Goal: Transaction & Acquisition: Purchase product/service

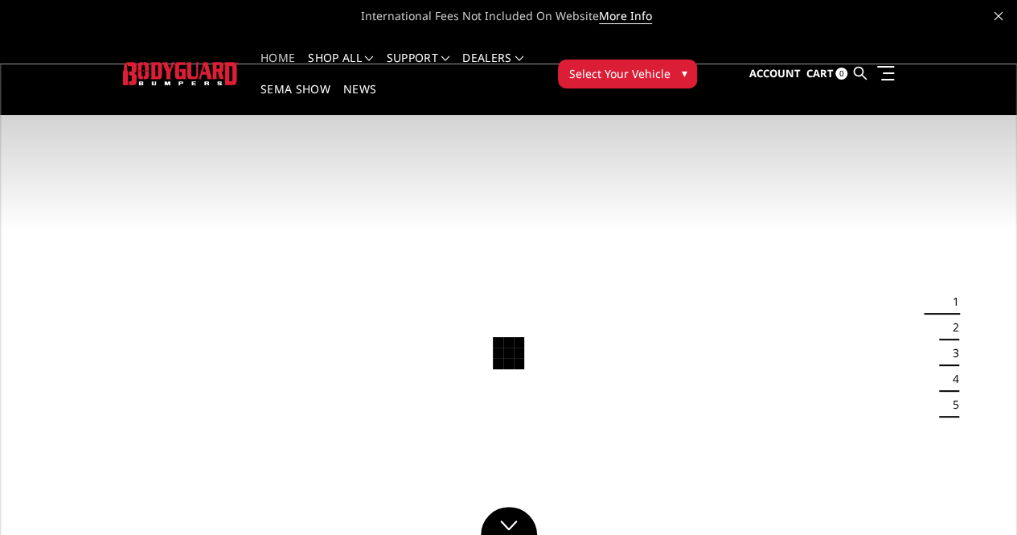
click at [670, 65] on span "Select Your Vehicle" at bounding box center [618, 73] width 101 height 17
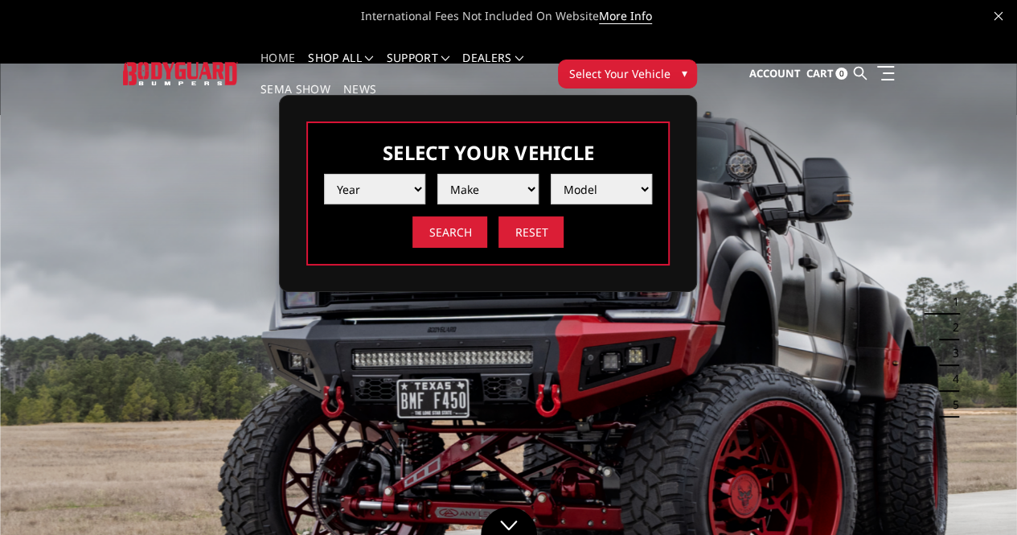
click at [425, 174] on select "Year [DATE] 2024 2023 2022 2021 2020 2019 2018 2017 2016 2015 2014 2013 2012 20…" at bounding box center [374, 189] width 101 height 31
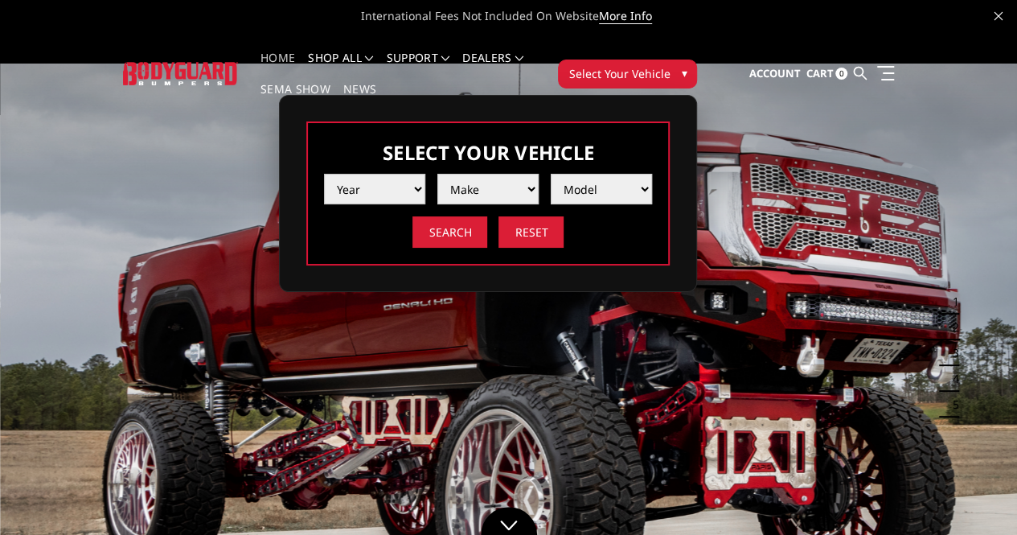
select select "yr_2025"
click at [425, 174] on select "Year [DATE] 2024 2023 2022 2021 2020 2019 2018 2017 2016 2015 2014 2013 2012 20…" at bounding box center [374, 189] width 101 height 31
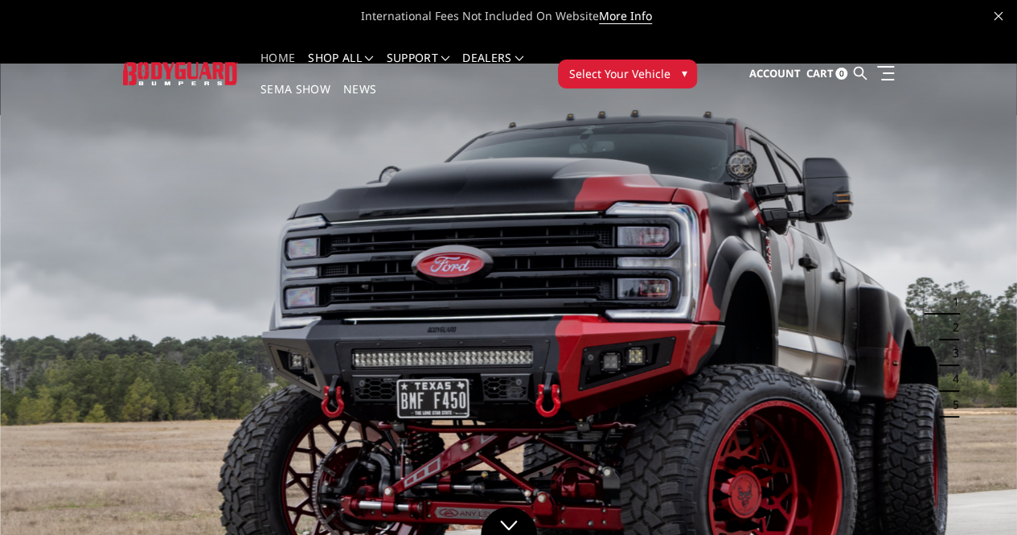
click at [670, 65] on span "Select Your Vehicle" at bounding box center [618, 73] width 101 height 17
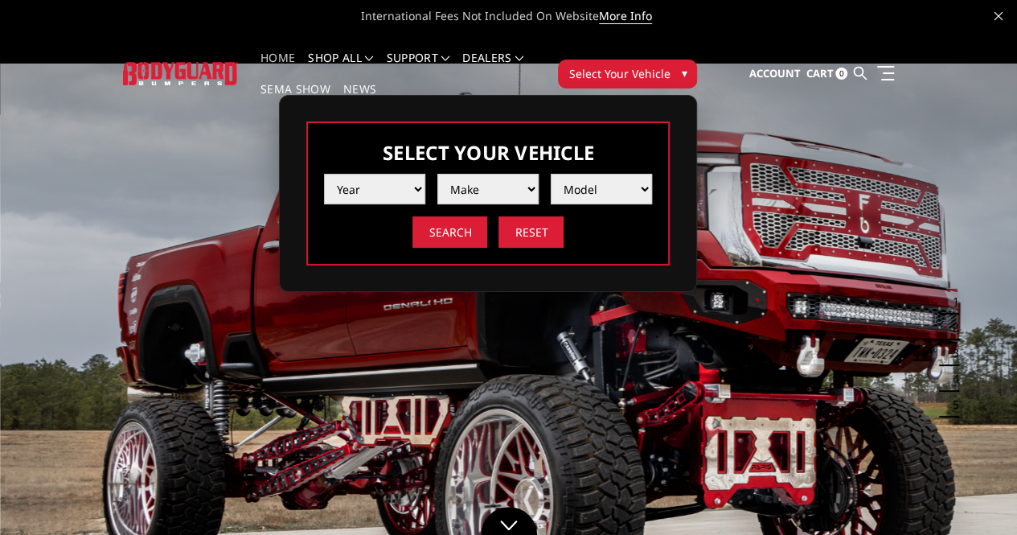
click at [425, 174] on select "Year 2025 2024 2023 2022 2021 2020 2019 2018 2017 2016 2015 2014 2013 2012 2011…" at bounding box center [374, 189] width 101 height 31
select select "yr_2025"
click at [425, 174] on select "Year 2025 2024 2023 2022 2021 2020 2019 2018 2017 2016 2015 2014 2013 2012 2011…" at bounding box center [374, 189] width 101 height 31
click at [539, 176] on select "Make Chevrolet Ford GMC Ram Toyota" at bounding box center [487, 189] width 101 height 31
select select "mk_ford"
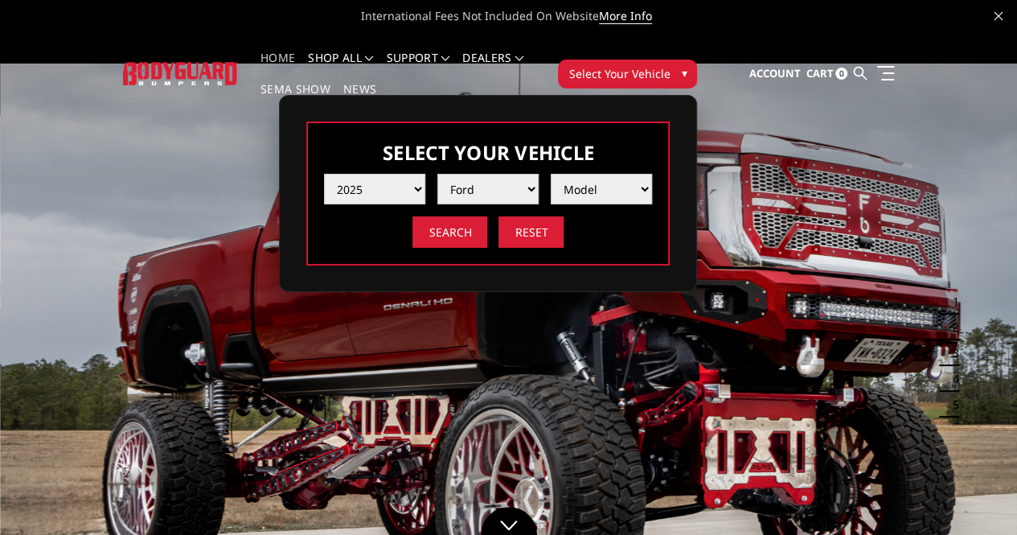
click at [539, 174] on select "Make Chevrolet Ford GMC Ram Toyota" at bounding box center [487, 189] width 101 height 31
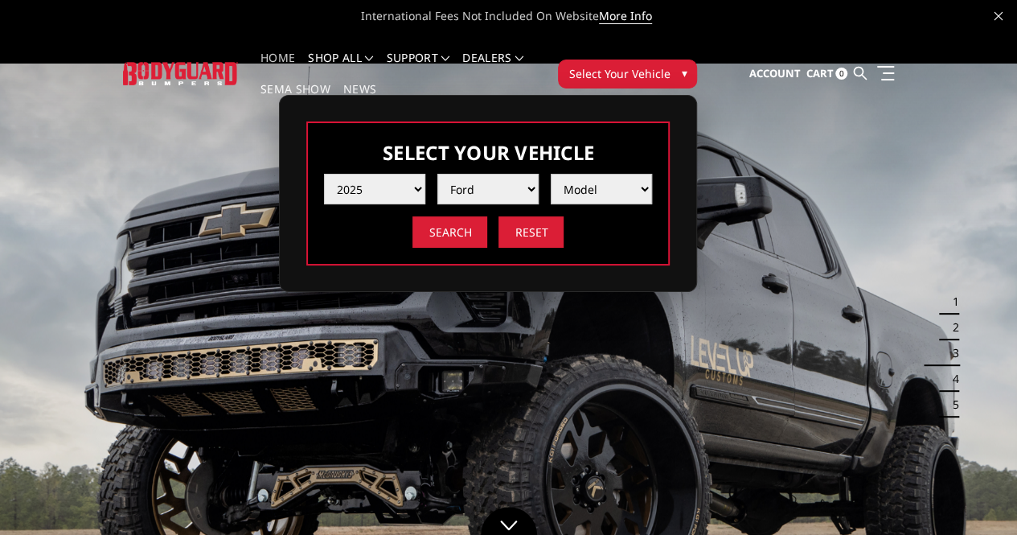
click at [652, 175] on select "Model F150 F150 Raptor F250 / F350 F450 F550" at bounding box center [601, 189] width 101 height 31
select select "md_f250-f350"
click at [652, 174] on select "Model F150 F150 Raptor F250 / F350 F450 F550" at bounding box center [601, 189] width 101 height 31
click at [487, 216] on input "Search" at bounding box center [449, 231] width 75 height 31
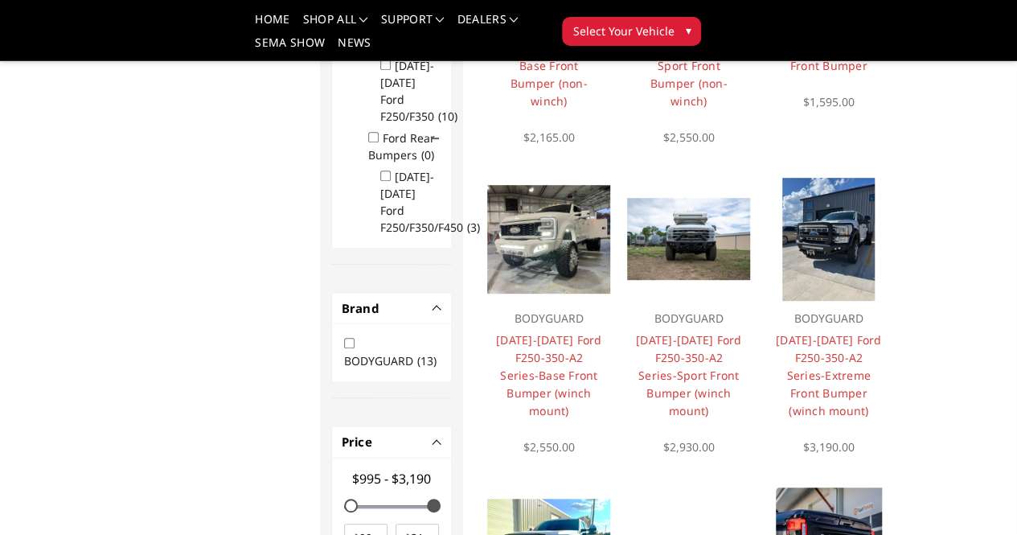
scroll to position [368, 0]
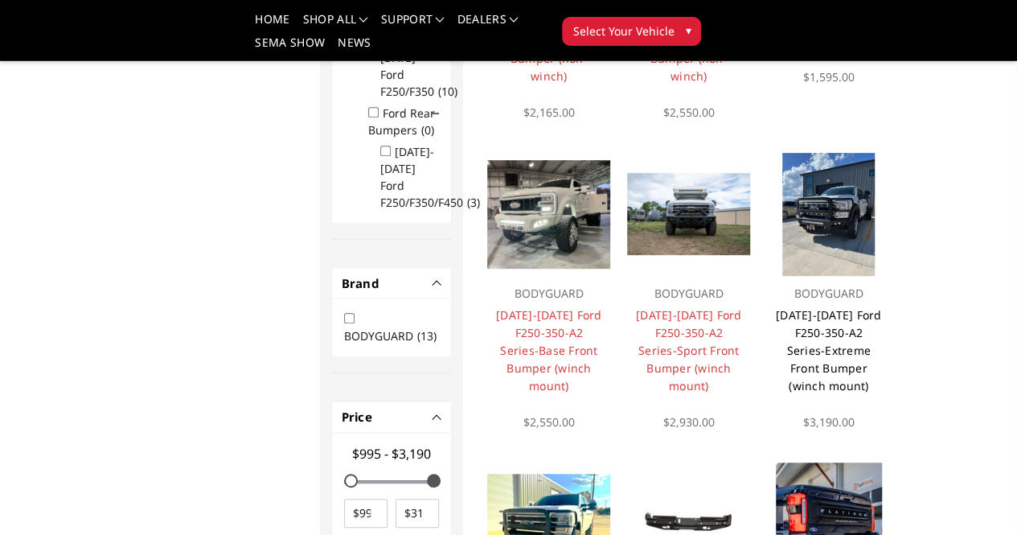
click at [882, 393] on link "[DATE]-[DATE] Ford F250-350-A2 Series-Extreme Front Bumper (winch mount)" at bounding box center [829, 350] width 106 height 86
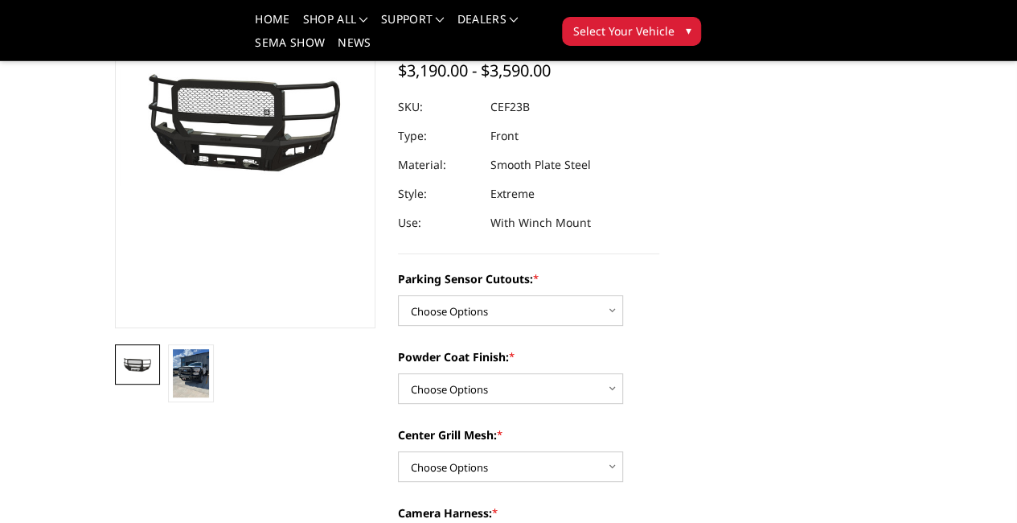
scroll to position [241, 0]
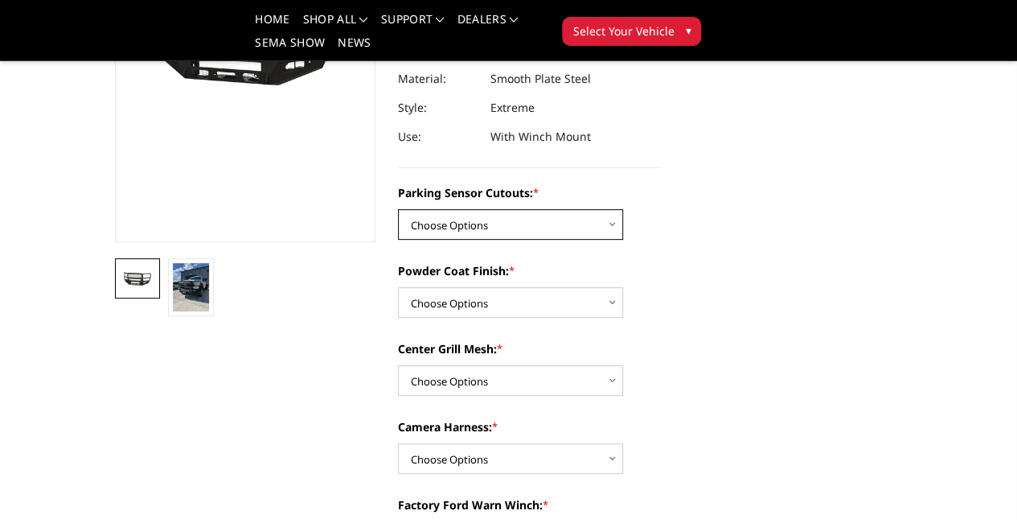
click at [554, 229] on select "Choose Options No-Without Parking Sensor Cutouts Yes-With Parking Sensor Cutouts" at bounding box center [510, 224] width 225 height 31
select select "2421"
click at [398, 209] on select "Choose Options No-Without Parking Sensor Cutouts Yes-With Parking Sensor Cutouts" at bounding box center [510, 224] width 225 height 31
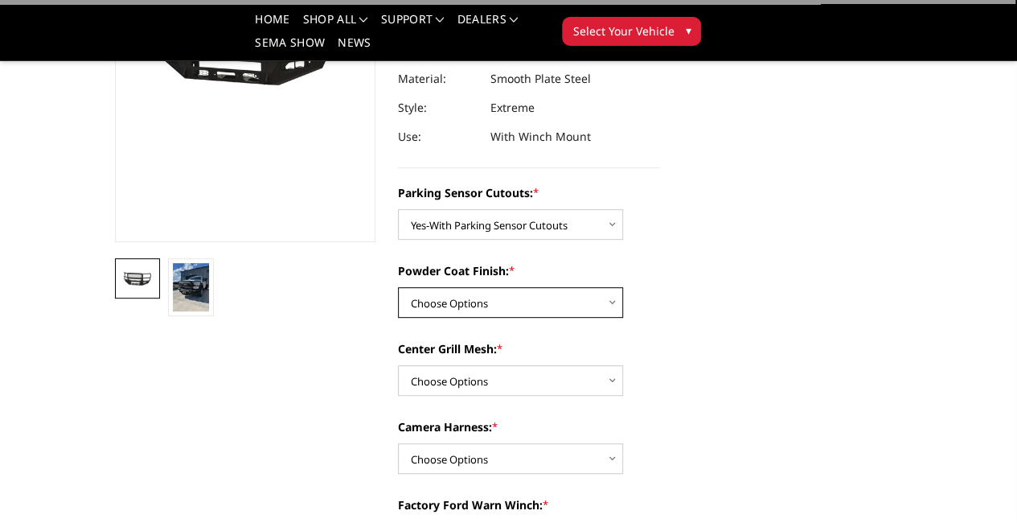
click at [556, 303] on select "Choose Options Bare Metal Textured Black Powder Coat" at bounding box center [510, 302] width 225 height 31
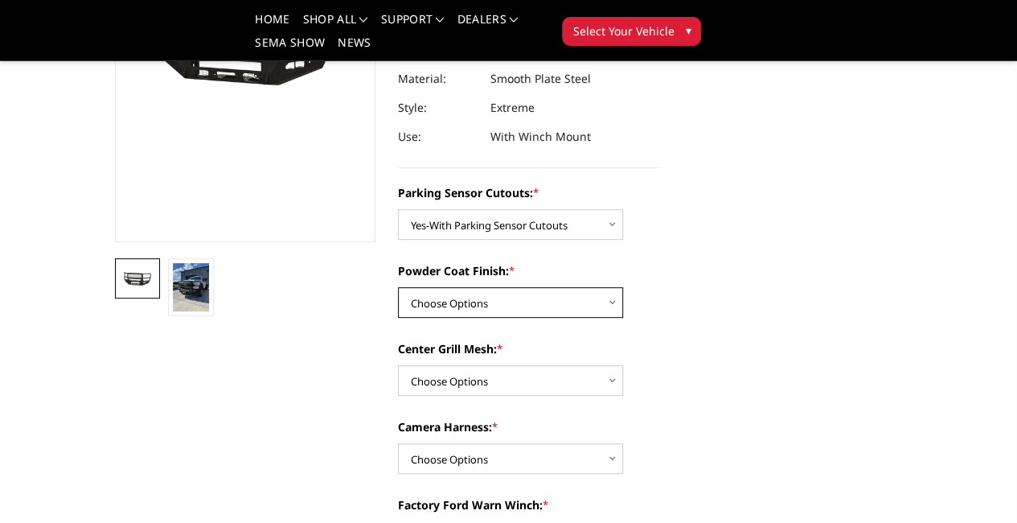
select select "2423"
click at [398, 287] on select "Choose Options Bare Metal Textured Black Powder Coat" at bounding box center [510, 302] width 225 height 31
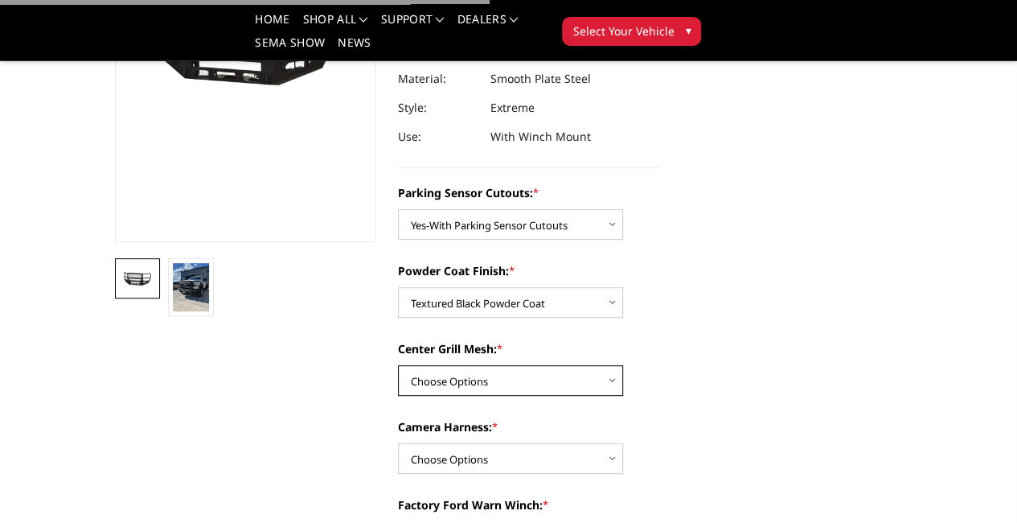
click at [556, 379] on select "Choose Options With Center Grill Mesh Without Center Grill Mesh" at bounding box center [510, 380] width 225 height 31
select select "2425"
click at [398, 365] on select "Choose Options With Center Grill Mesh Without Center Grill Mesh" at bounding box center [510, 380] width 225 height 31
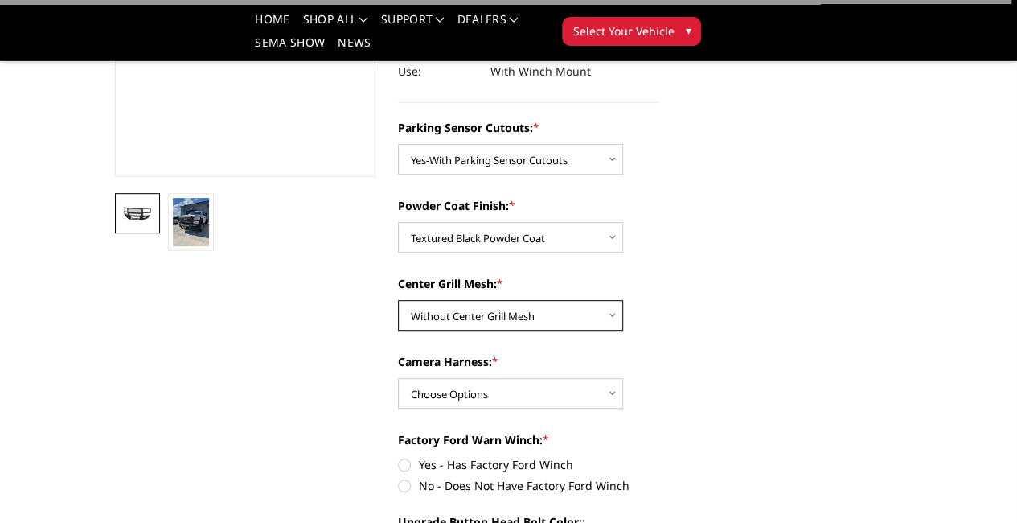
scroll to position [322, 0]
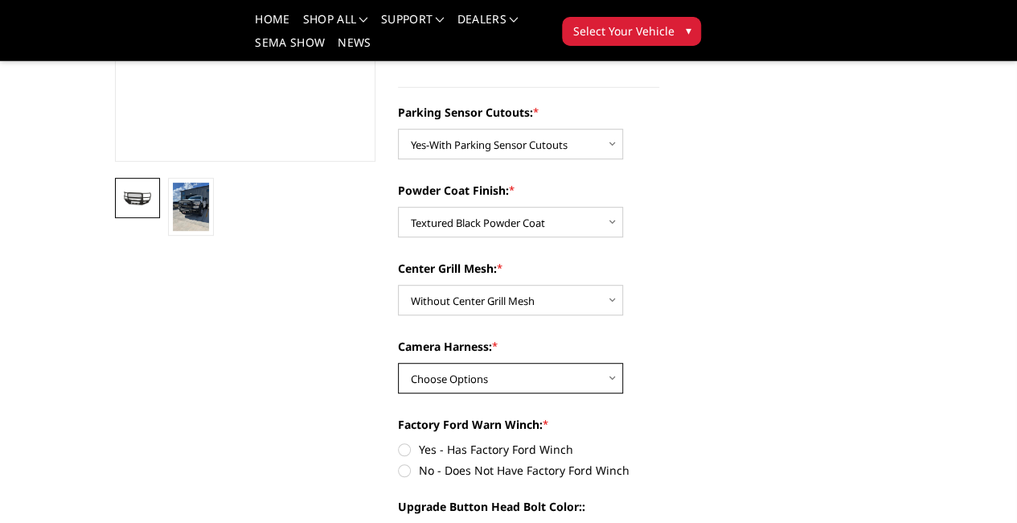
click at [564, 375] on select "Choose Options WITH Camera Harness WITHOUT Camera Harness" at bounding box center [510, 378] width 225 height 31
select select "2426"
click at [398, 363] on select "Choose Options WITH Camera Harness WITHOUT Camera Harness" at bounding box center [510, 378] width 225 height 31
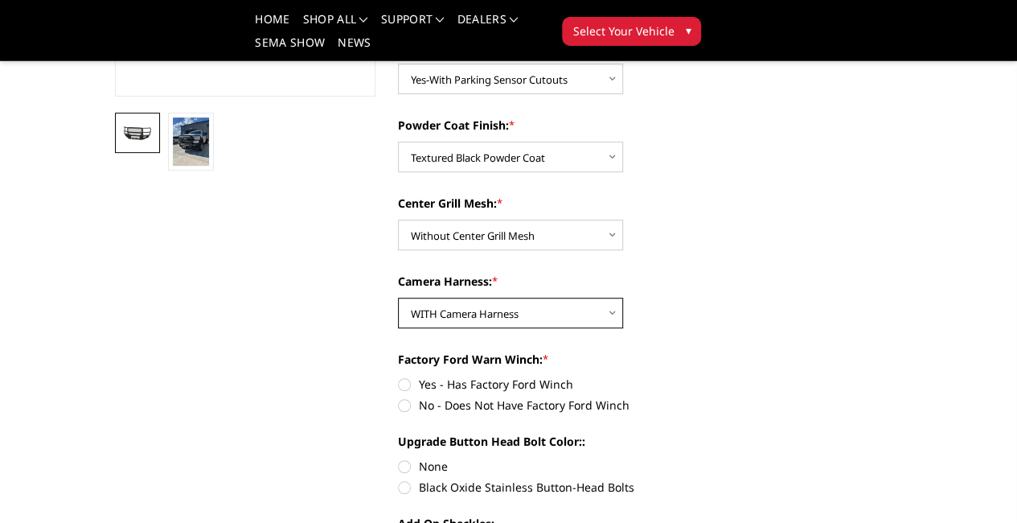
scroll to position [402, 0]
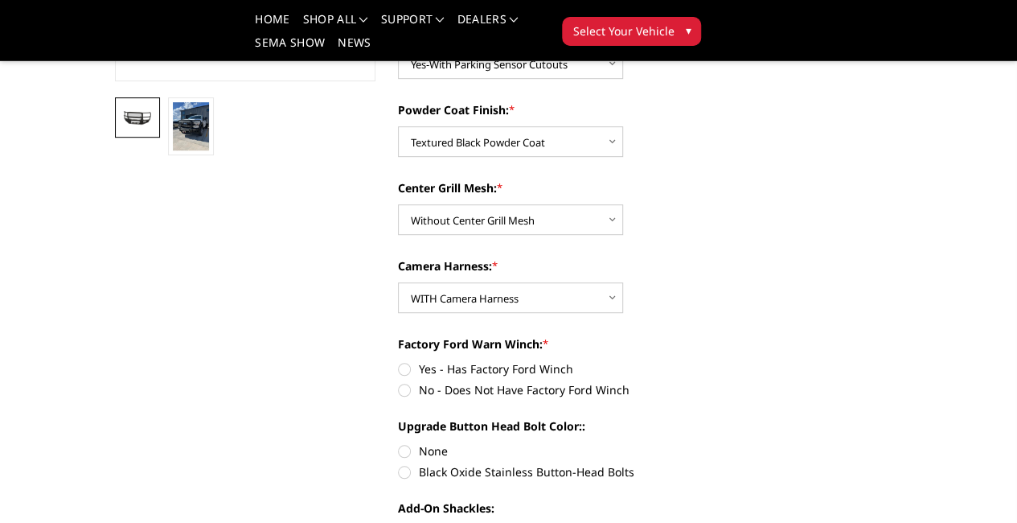
click at [402, 386] on label "No - Does Not Have Factory Ford Winch" at bounding box center [528, 389] width 261 height 17
click at [659, 361] on input "No - Does Not Have Factory Ford Winch" at bounding box center [659, 360] width 1 height 1
radio input "true"
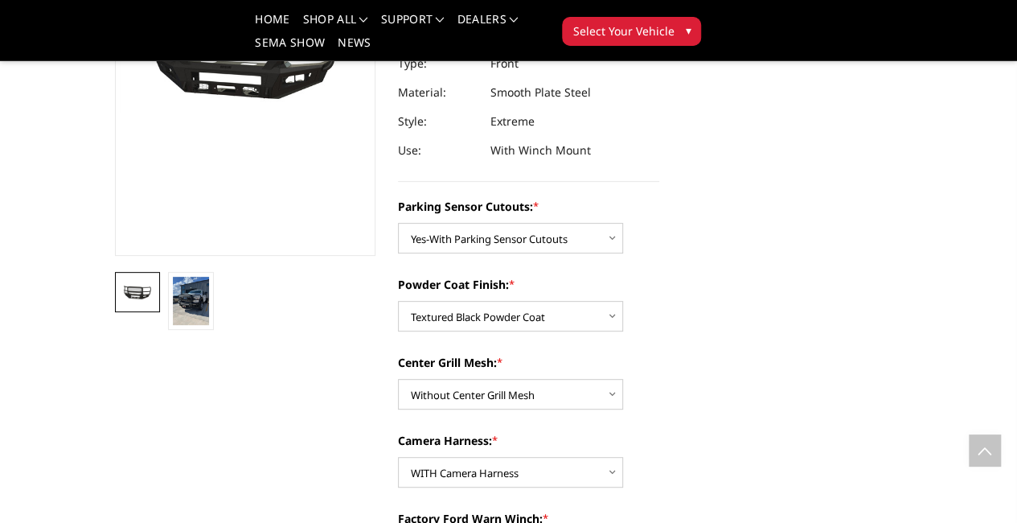
scroll to position [0, 0]
